Goal: Task Accomplishment & Management: Use online tool/utility

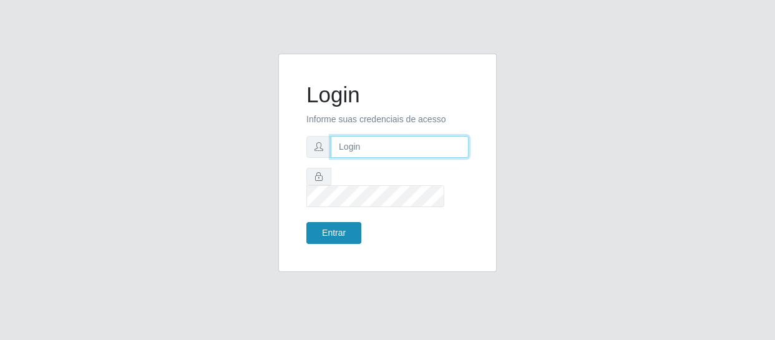
type input "[EMAIL_ADDRESS][DOMAIN_NAME]"
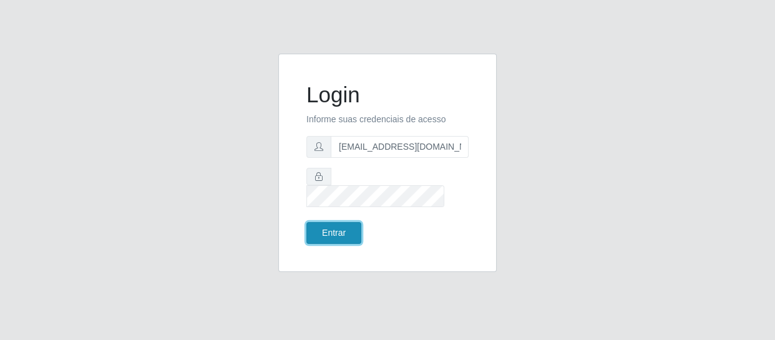
click at [321, 227] on button "Entrar" at bounding box center [333, 233] width 55 height 22
click at [339, 223] on button "Entrar" at bounding box center [333, 233] width 55 height 22
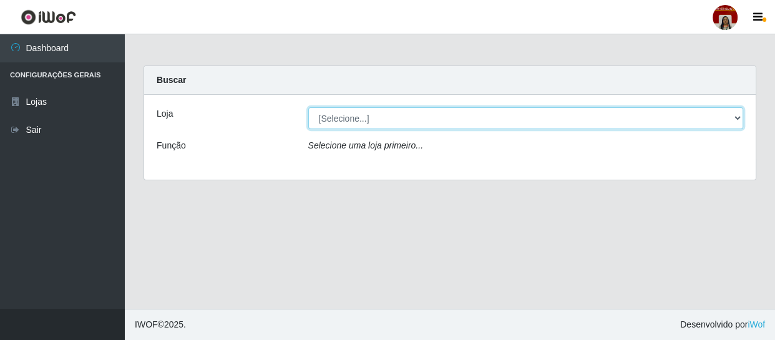
click at [369, 125] on select "[Selecione...] Mar Vermelho - Loja 04" at bounding box center [525, 118] width 435 height 22
select select "251"
click at [308, 107] on select "[Selecione...] Mar Vermelho - Loja 04" at bounding box center [525, 118] width 435 height 22
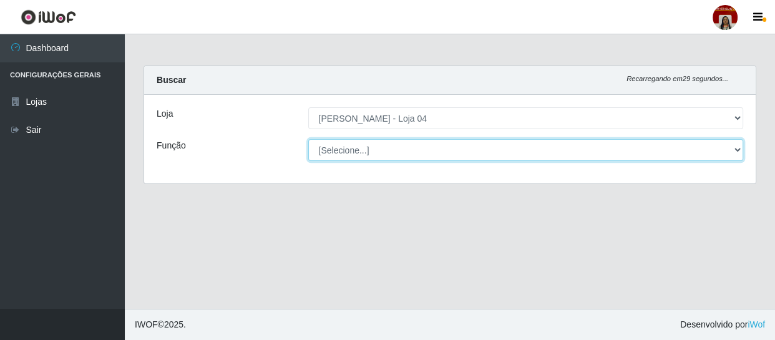
click at [418, 159] on select "[Selecione...] ASG ASG + ASG ++ Auxiliar de Depósito Auxiliar de Depósito + Aux…" at bounding box center [525, 150] width 435 height 22
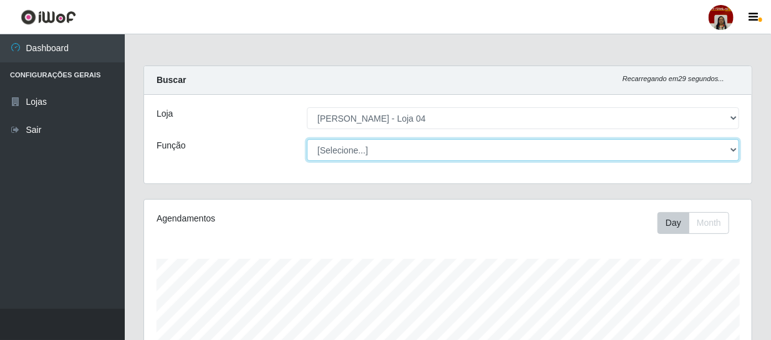
scroll to position [259, 608]
select select "112"
click at [307, 139] on select "[Selecione...] ASG ASG + ASG ++ Auxiliar de Depósito Auxiliar de Depósito + Aux…" at bounding box center [523, 150] width 432 height 22
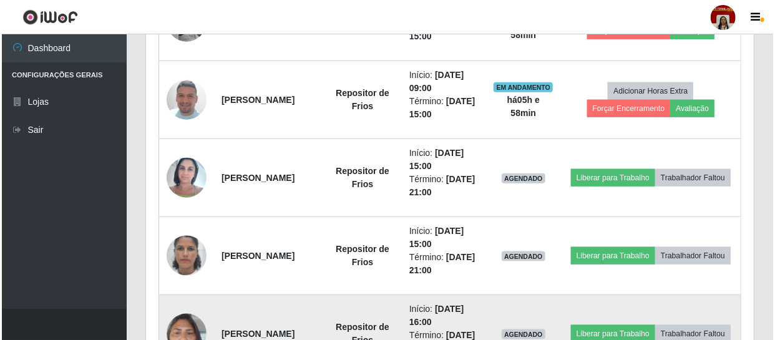
scroll to position [567, 0]
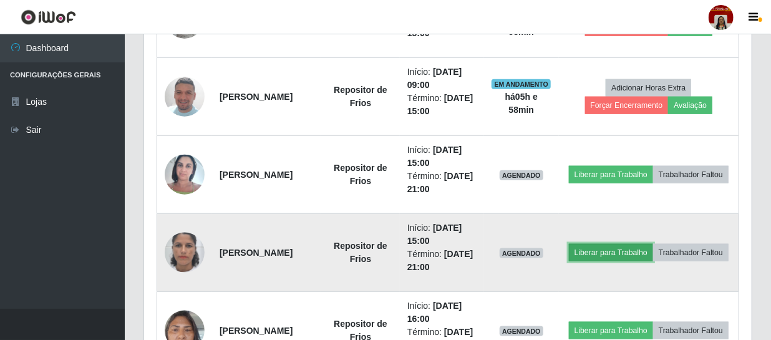
click at [653, 244] on button "Liberar para Trabalho" at bounding box center [611, 252] width 84 height 17
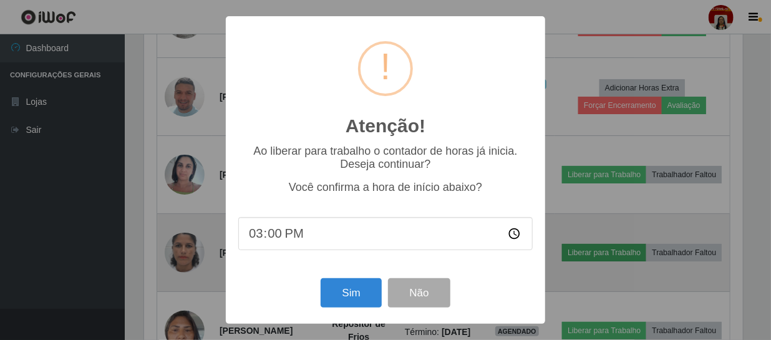
scroll to position [259, 602]
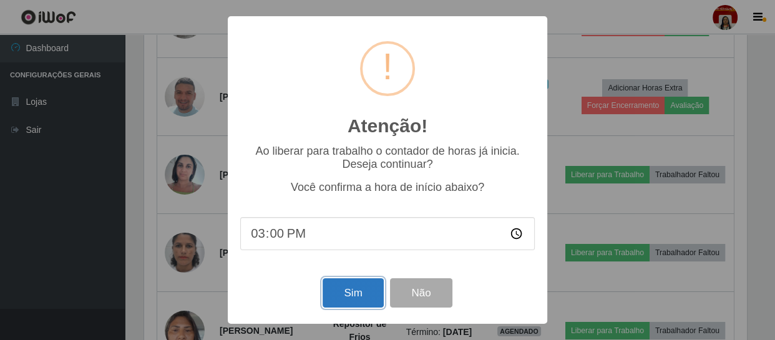
click at [366, 294] on button "Sim" at bounding box center [353, 292] width 61 height 29
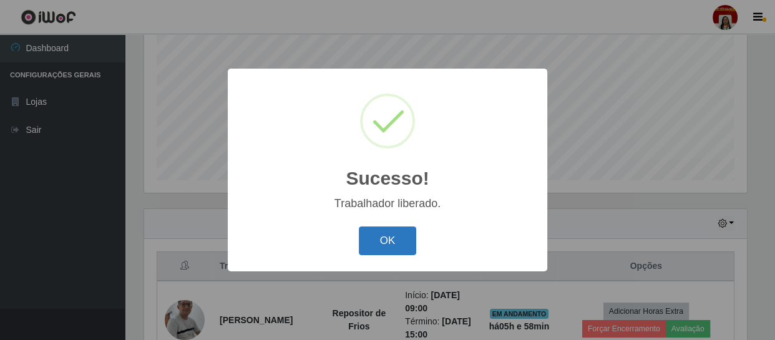
click at [389, 243] on button "OK" at bounding box center [388, 240] width 58 height 29
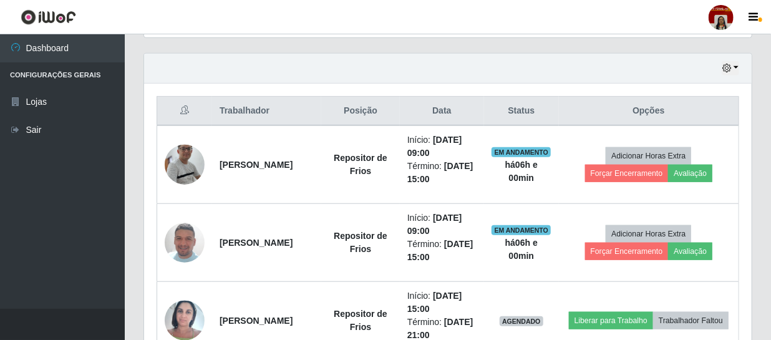
scroll to position [436, 0]
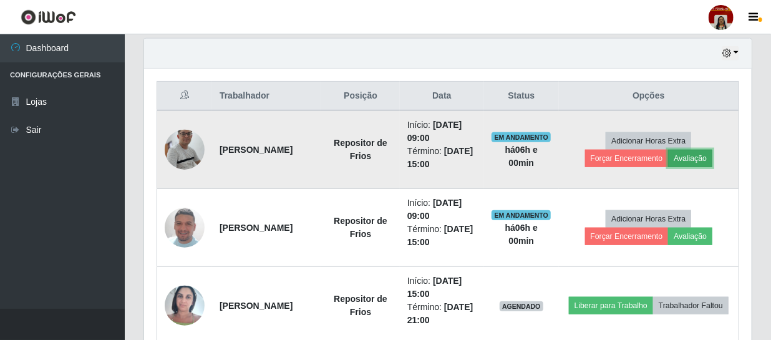
click at [700, 152] on button "Avaliação" at bounding box center [690, 158] width 44 height 17
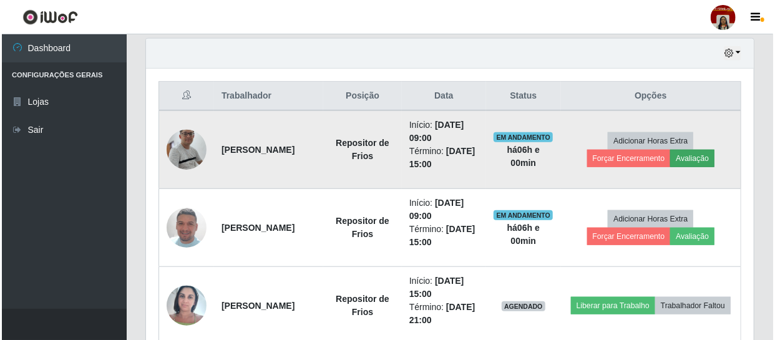
scroll to position [259, 602]
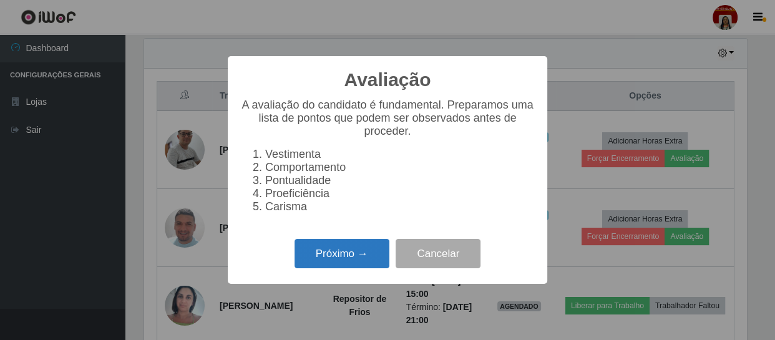
click at [345, 266] on button "Próximo →" at bounding box center [341, 253] width 95 height 29
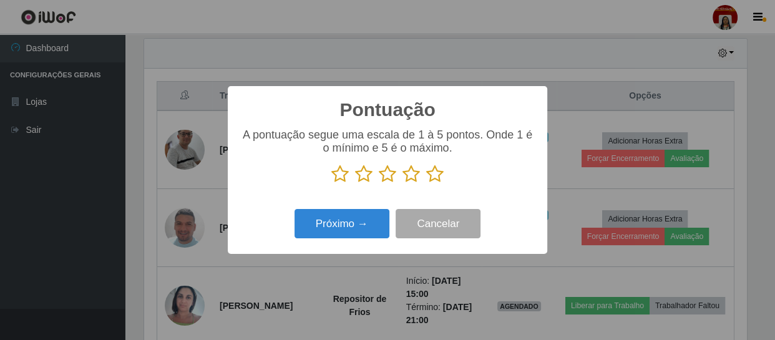
click at [440, 175] on icon at bounding box center [434, 174] width 17 height 19
click at [426, 183] on input "radio" at bounding box center [426, 183] width 0 height 0
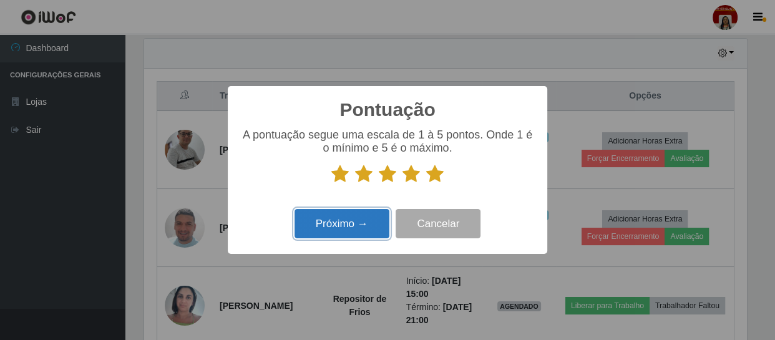
click at [364, 233] on button "Próximo →" at bounding box center [341, 223] width 95 height 29
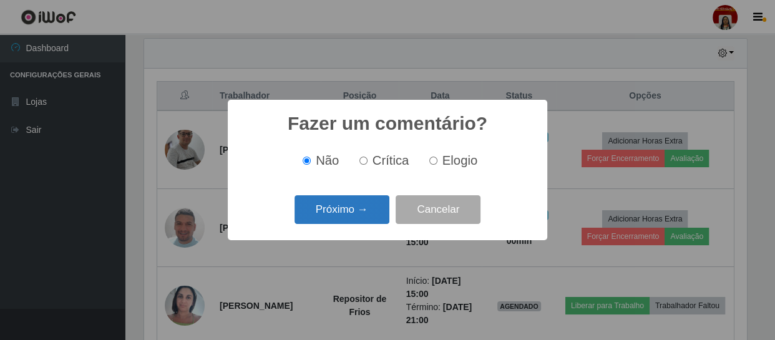
click at [356, 211] on button "Próximo →" at bounding box center [341, 209] width 95 height 29
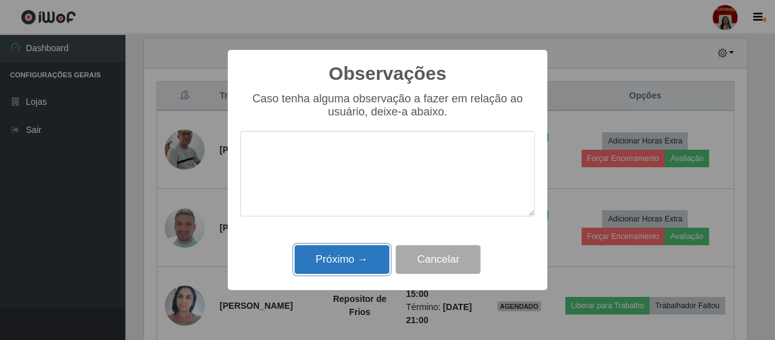
click at [342, 260] on button "Próximo →" at bounding box center [341, 259] width 95 height 29
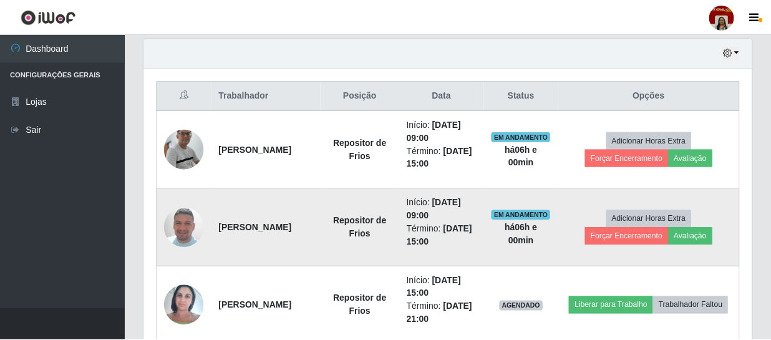
scroll to position [259, 608]
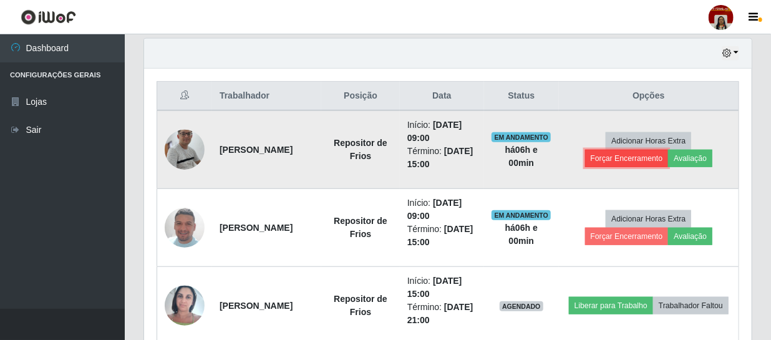
click at [644, 152] on button "Forçar Encerramento" at bounding box center [627, 158] width 84 height 17
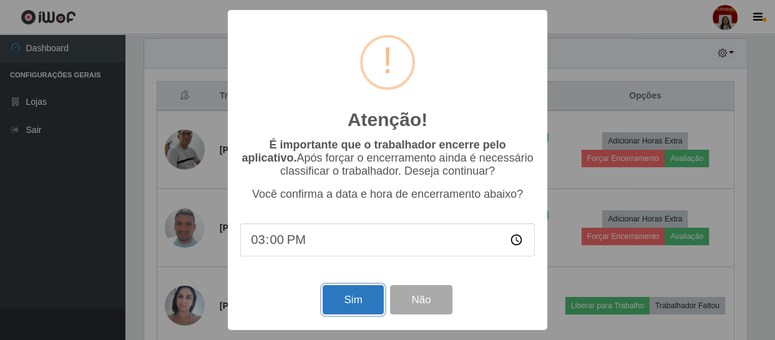
click at [362, 301] on button "Sim" at bounding box center [353, 299] width 61 height 29
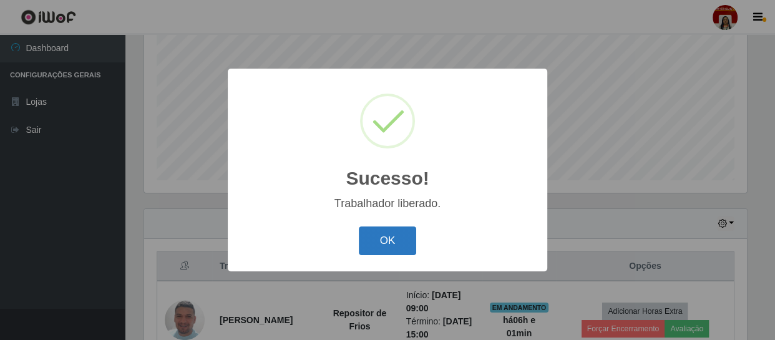
click at [376, 246] on button "OK" at bounding box center [388, 240] width 58 height 29
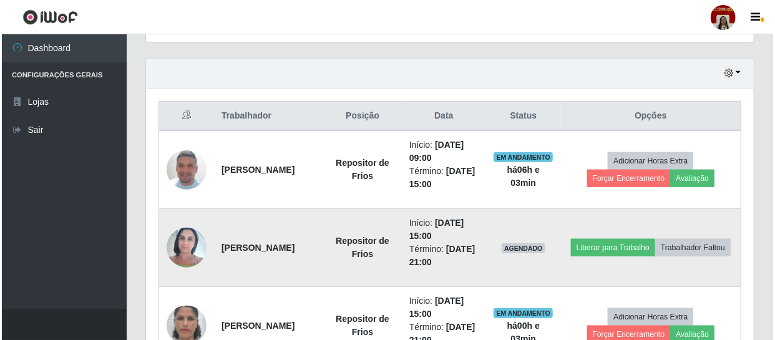
scroll to position [436, 0]
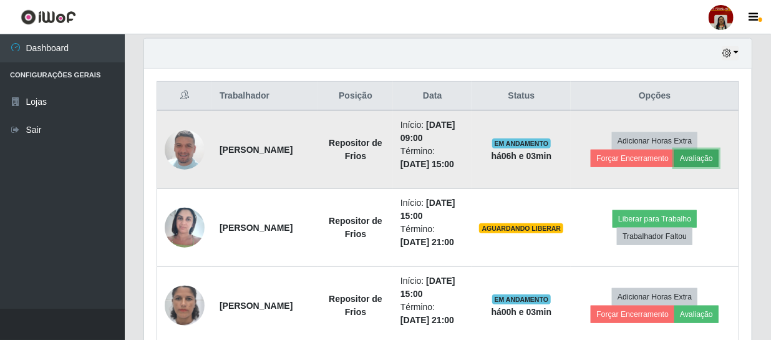
click at [700, 158] on button "Avaliação" at bounding box center [696, 158] width 44 height 17
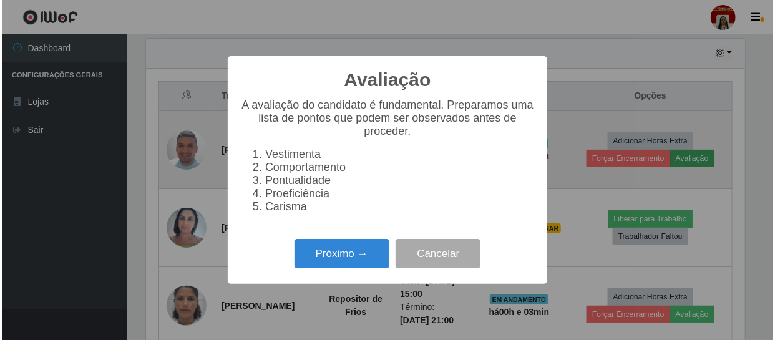
scroll to position [259, 602]
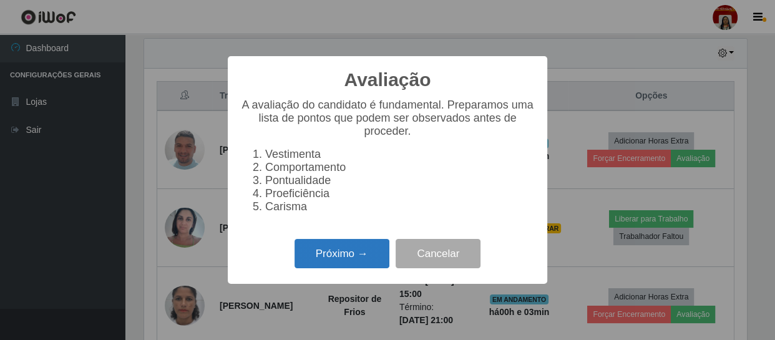
click at [346, 261] on button "Próximo →" at bounding box center [341, 253] width 95 height 29
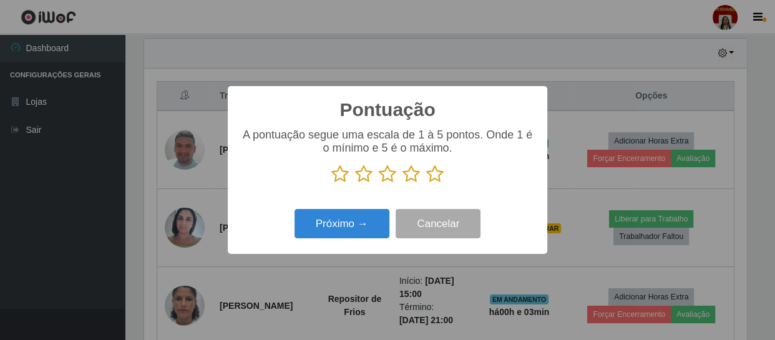
scroll to position [623565, 623220]
click at [440, 180] on icon at bounding box center [434, 174] width 17 height 19
click at [426, 183] on input "radio" at bounding box center [426, 183] width 0 height 0
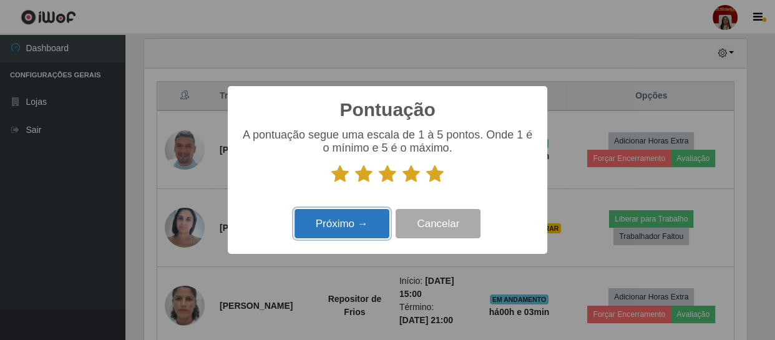
click at [345, 229] on button "Próximo →" at bounding box center [341, 223] width 95 height 29
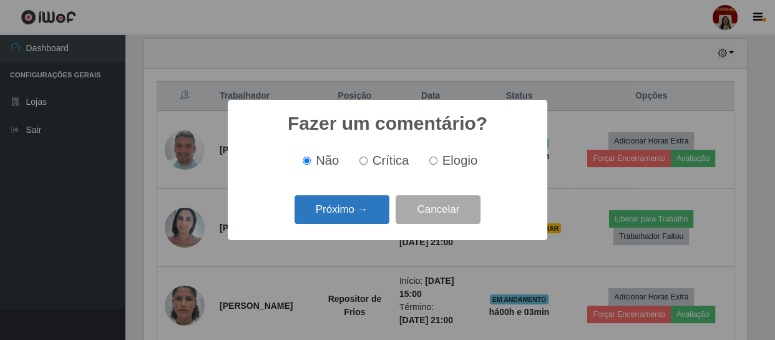
click at [361, 205] on button "Próximo →" at bounding box center [341, 209] width 95 height 29
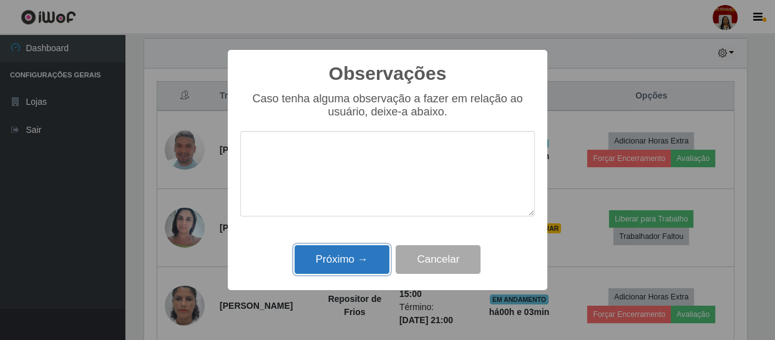
click at [350, 256] on button "Próximo →" at bounding box center [341, 259] width 95 height 29
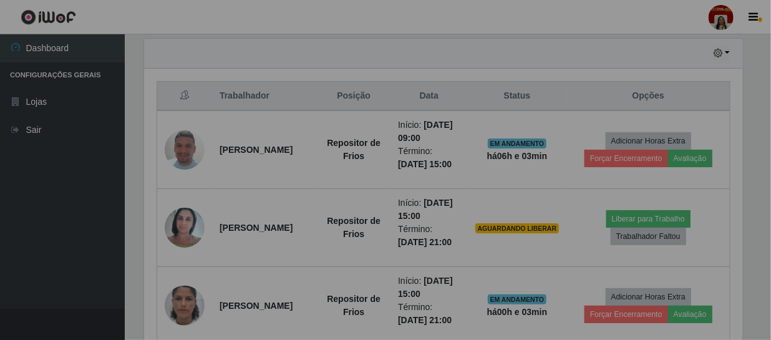
scroll to position [259, 608]
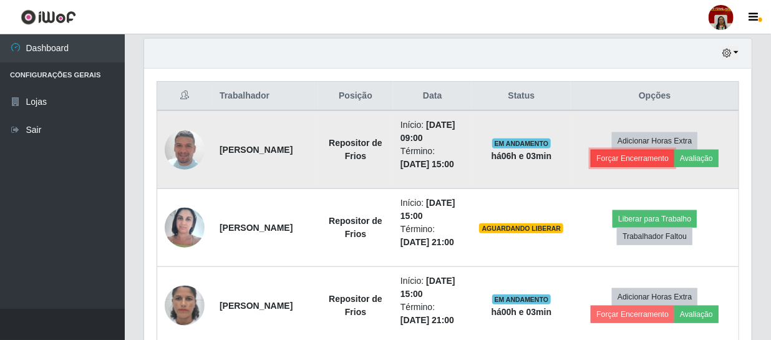
click at [624, 157] on button "Forçar Encerramento" at bounding box center [633, 158] width 84 height 17
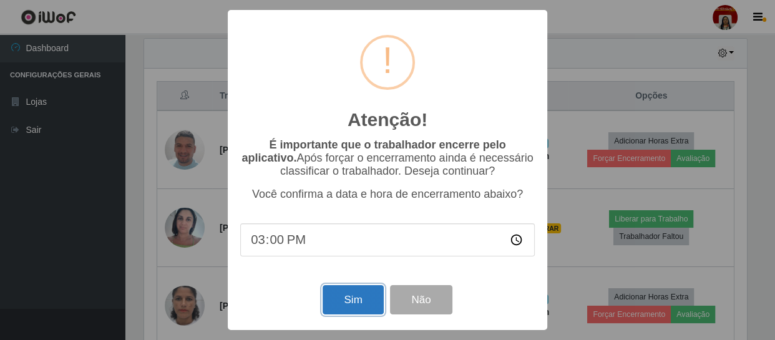
click at [369, 299] on button "Sim" at bounding box center [353, 299] width 61 height 29
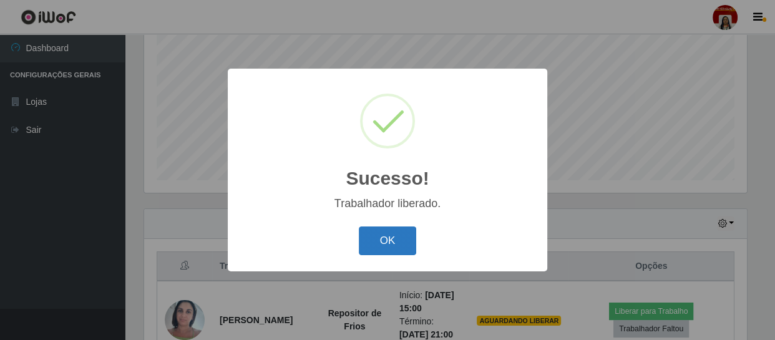
click at [368, 243] on button "OK" at bounding box center [388, 240] width 58 height 29
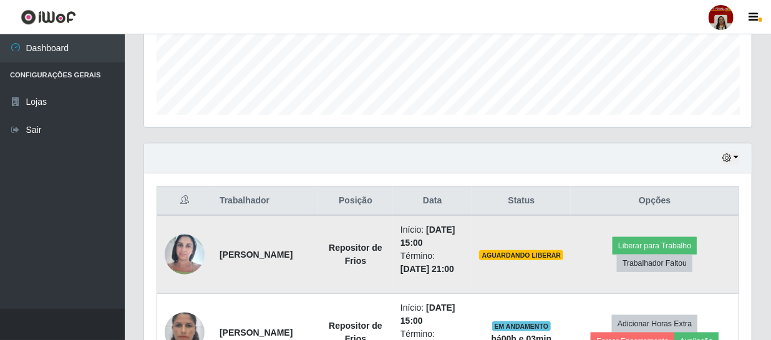
scroll to position [323, 0]
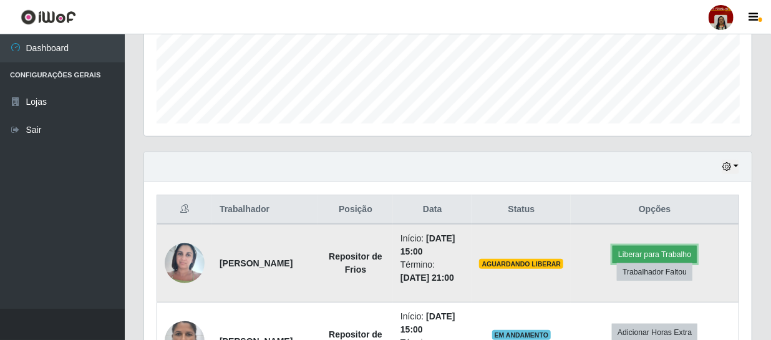
click at [636, 251] on button "Liberar para Trabalho" at bounding box center [655, 254] width 84 height 17
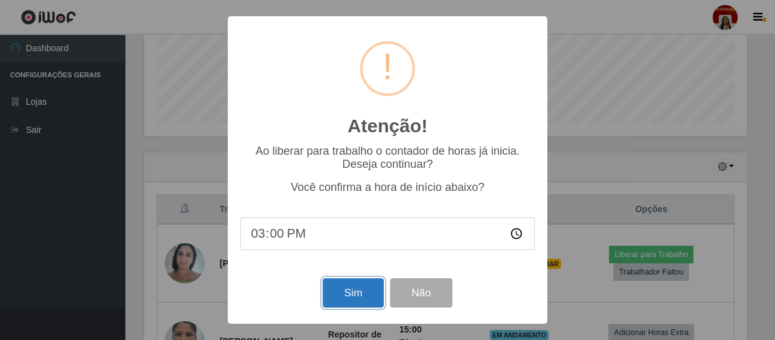
click at [355, 291] on button "Sim" at bounding box center [353, 292] width 61 height 29
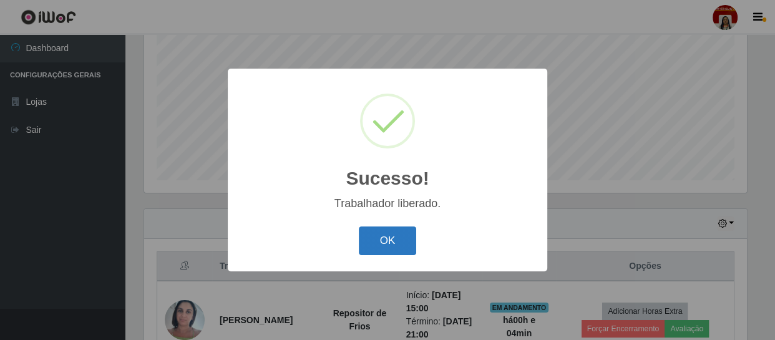
click at [393, 243] on button "OK" at bounding box center [388, 240] width 58 height 29
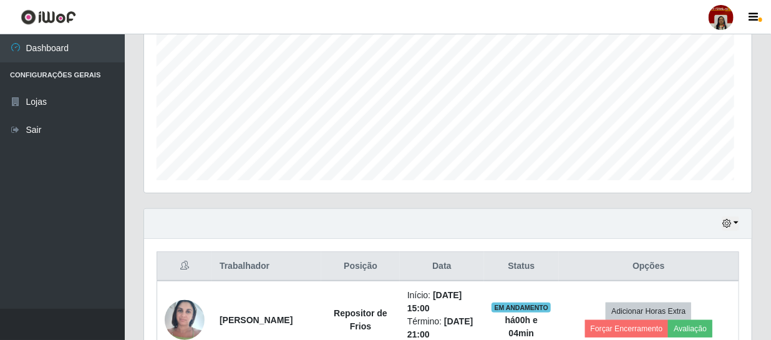
scroll to position [259, 608]
